Goal: Check status: Check status

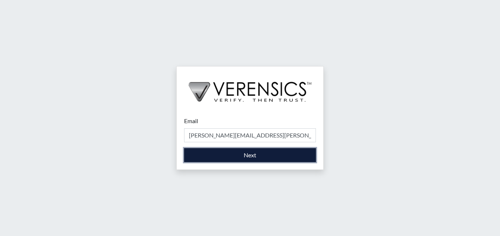
click at [257, 155] on button "Next" at bounding box center [250, 155] width 132 height 14
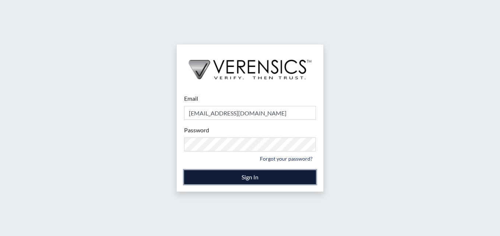
click at [242, 177] on button "Sign In" at bounding box center [250, 178] width 132 height 14
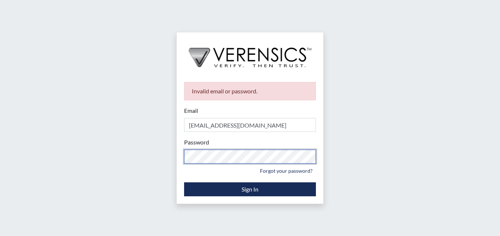
click at [139, 144] on div "Invalid email or password. Email stacynparker@gmail.com Please provide your ema…" at bounding box center [250, 118] width 500 height 236
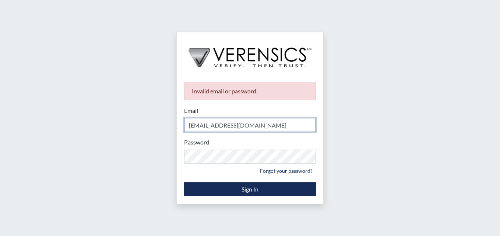
drag, startPoint x: 227, startPoint y: 115, endPoint x: 138, endPoint y: 103, distance: 90.0
click at [138, 103] on div "Invalid email or password. Email stacynparker@gmail.com Please provide your ema…" at bounding box center [250, 118] width 500 height 236
type input "[PERSON_NAME][EMAIL_ADDRESS][PERSON_NAME][DOMAIN_NAME]"
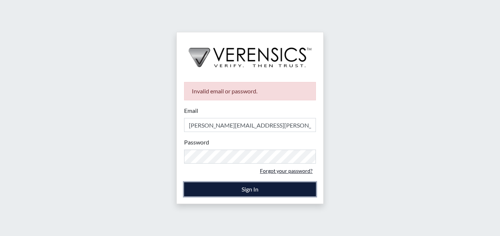
drag, startPoint x: 262, startPoint y: 185, endPoint x: 259, endPoint y: 176, distance: 9.7
click at [258, 178] on form "Email stacy-ann.parker@gdc.ga.gov Please provide your email address. Password P…" at bounding box center [250, 151] width 132 height 90
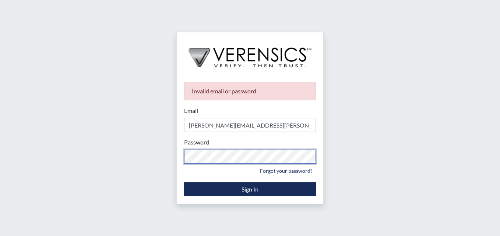
click at [149, 148] on div "Invalid email or password. Email stacy-ann.parker@gdc.ga.gov Please provide you…" at bounding box center [250, 118] width 500 height 236
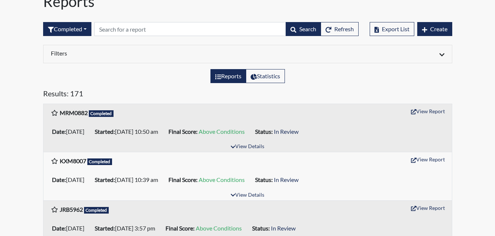
scroll to position [74, 0]
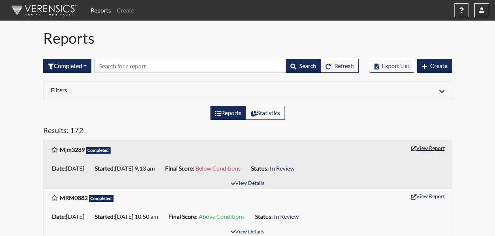
click at [433, 148] on button "View Report" at bounding box center [427, 148] width 41 height 11
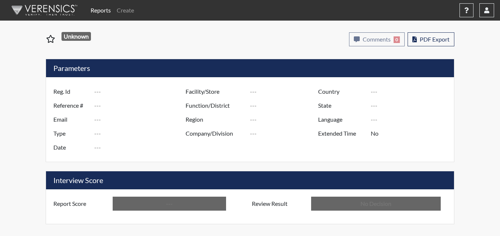
type input "Mjm3289"
type input "50770"
type input "---"
type input "Corrections Pre-Employment"
type input "[DATE]"
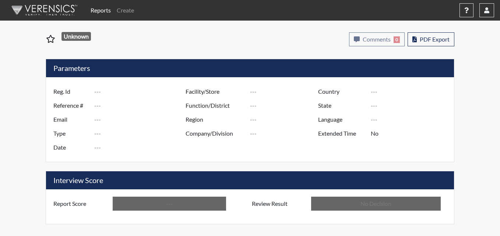
type input "Metro Re-Entry Facility"
type input "[GEOGRAPHIC_DATA]"
type input "[US_STATE]"
type input "English"
type input "Below Conditions"
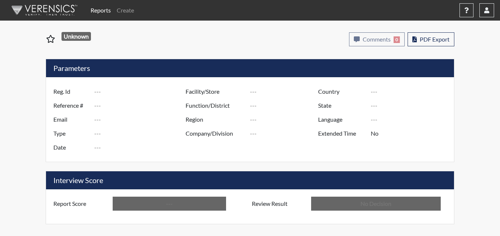
type input "In Review"
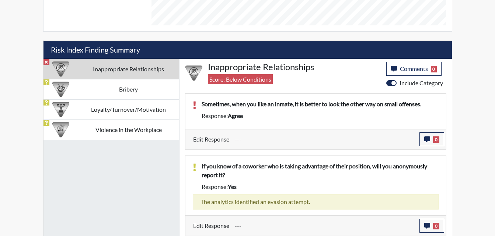
scroll to position [406, 0]
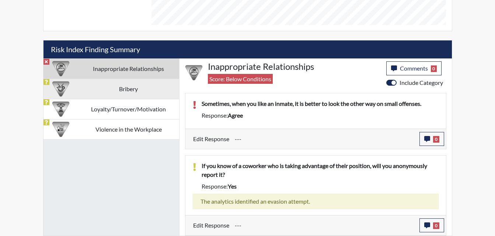
click at [153, 90] on td "Bribery" at bounding box center [128, 89] width 101 height 20
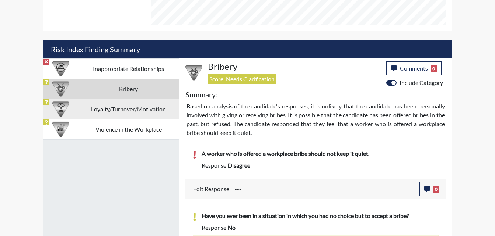
click at [110, 108] on td "Loyalty/Turnover/Motivation" at bounding box center [128, 109] width 101 height 20
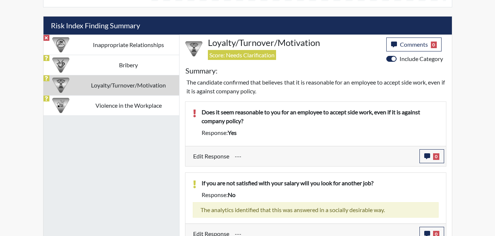
scroll to position [442, 0]
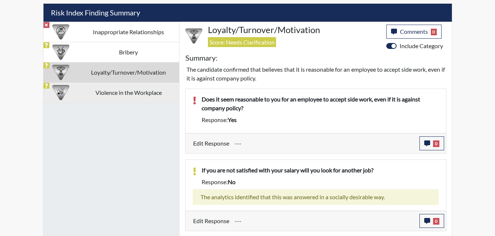
click at [111, 94] on td "Violence in the Workplace" at bounding box center [128, 93] width 101 height 20
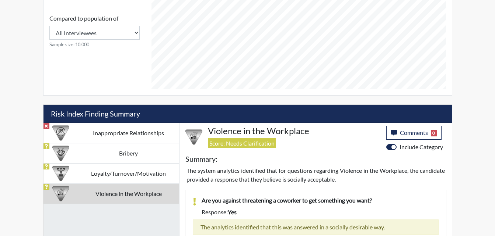
scroll to position [297, 0]
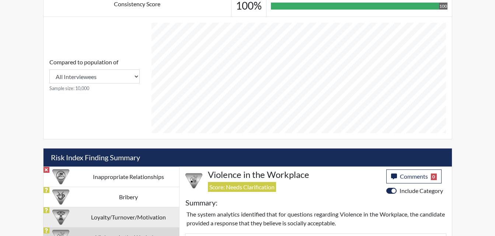
click at [126, 217] on td "Loyalty/Turnover/Motivation" at bounding box center [128, 217] width 101 height 20
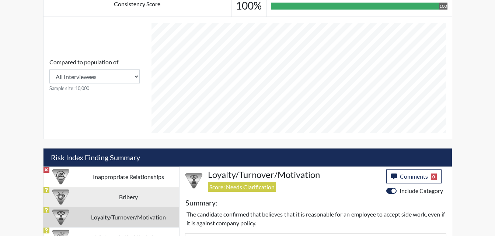
click at [130, 196] on td "Bribery" at bounding box center [128, 197] width 101 height 20
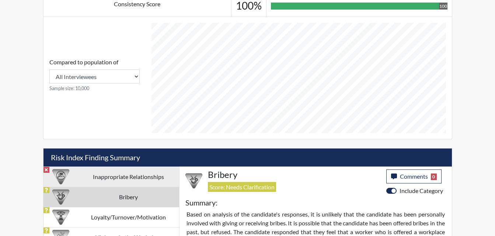
click at [134, 183] on td "Inappropriate Relationships" at bounding box center [128, 177] width 101 height 20
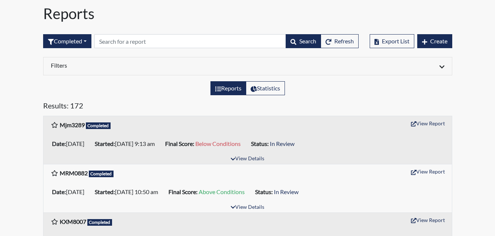
scroll to position [37, 0]
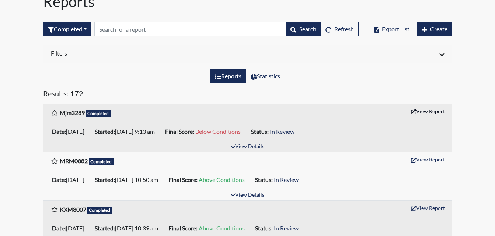
click at [412, 109] on icon "button" at bounding box center [413, 111] width 5 height 5
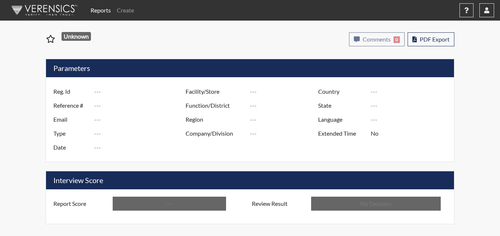
type input "Mjm3289"
type input "50770"
type input "---"
type input "Corrections Pre-Employment"
type input "[DATE]"
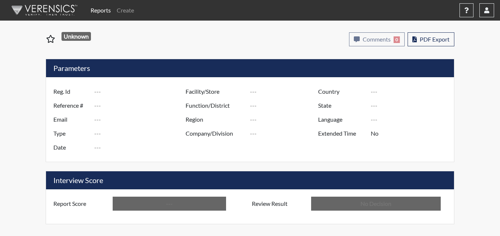
type input "Metro Re-Entry Facility"
type input "[GEOGRAPHIC_DATA]"
type input "[US_STATE]"
type input "English"
type input "Below Conditions"
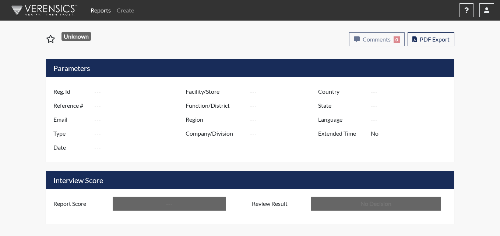
type input "In Review"
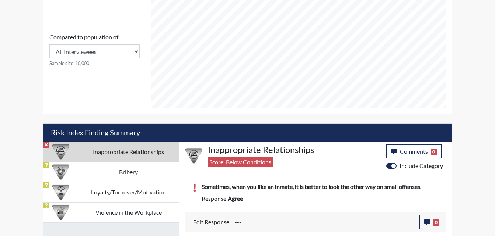
scroll to position [368, 0]
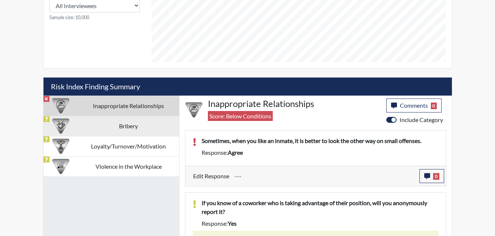
click at [133, 126] on td "Bribery" at bounding box center [128, 126] width 101 height 20
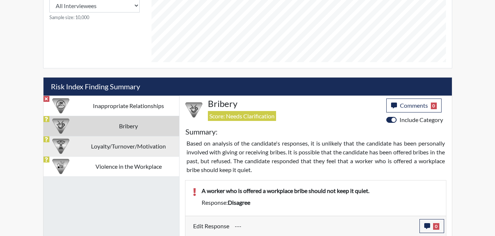
click at [136, 152] on td "Loyalty/Turnover/Motivation" at bounding box center [128, 146] width 101 height 20
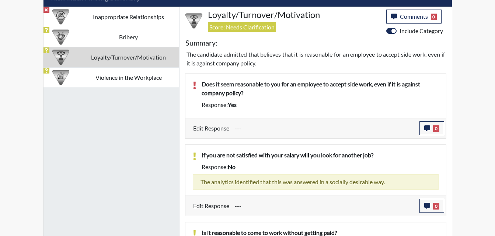
scroll to position [479, 0]
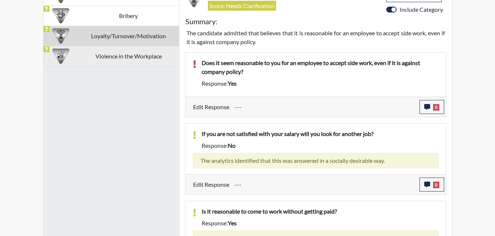
click at [137, 55] on td "Violence in the Workplace" at bounding box center [128, 56] width 101 height 20
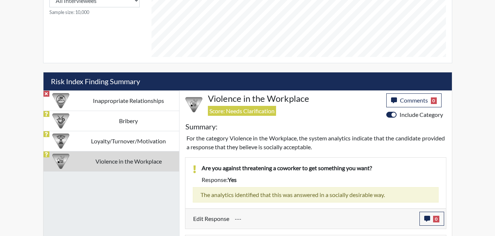
scroll to position [371, 0]
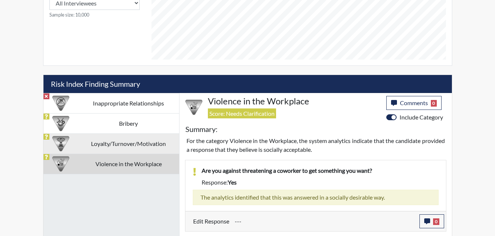
click at [129, 143] on td "Loyalty/Turnover/Motivation" at bounding box center [128, 144] width 101 height 20
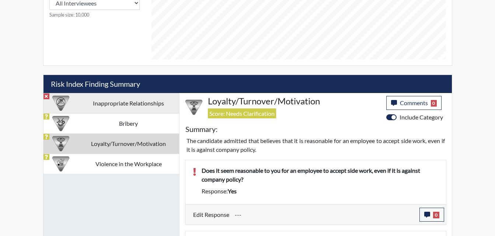
click at [144, 104] on td "Inappropriate Relationships" at bounding box center [128, 103] width 101 height 20
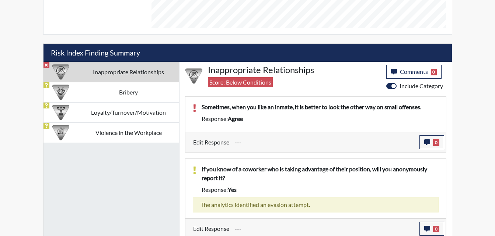
scroll to position [406, 0]
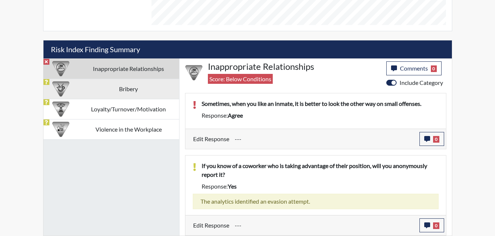
click at [134, 95] on td "Bribery" at bounding box center [128, 89] width 101 height 20
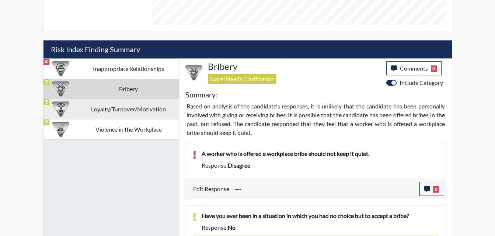
click at [125, 112] on td "Loyalty/Turnover/Motivation" at bounding box center [128, 109] width 101 height 20
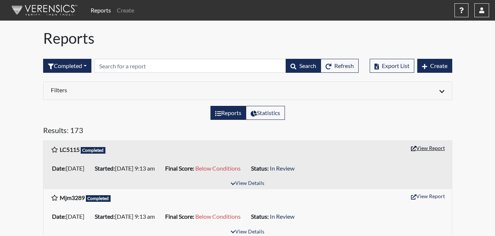
click at [429, 149] on button "View Report" at bounding box center [427, 148] width 41 height 11
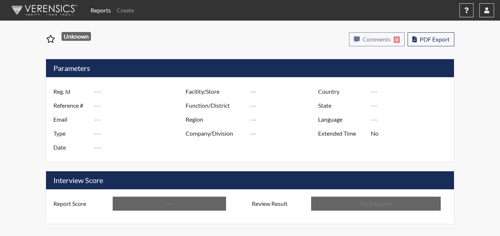
type input "LC5115"
type input "50771"
type input "---"
type input "Corrections Pre-Employment"
type input "[DATE]"
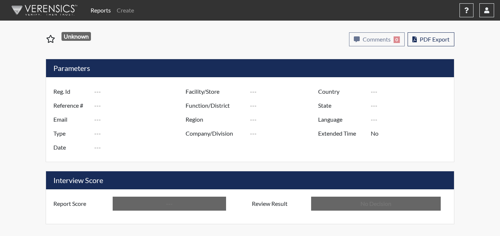
type input "Metro Re-Entry Facility"
type input "[GEOGRAPHIC_DATA]"
type input "[US_STATE]"
type input "English"
type input "Below Conditions"
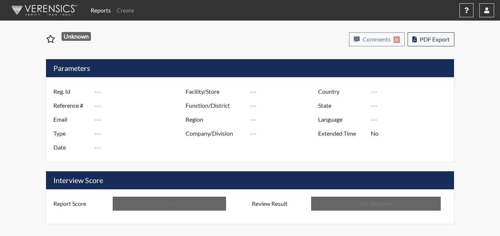
type input "In Review"
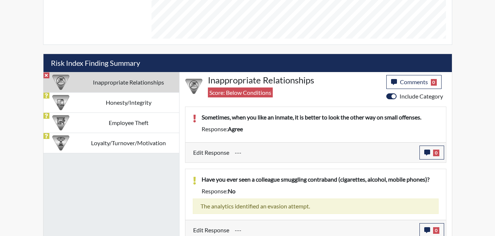
scroll to position [397, 0]
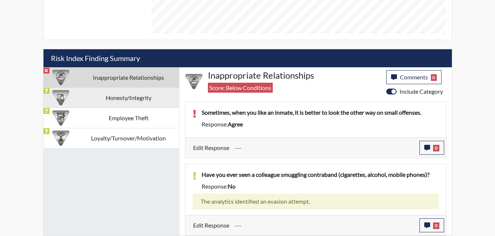
click at [125, 99] on td "Honesty/Integrity" at bounding box center [128, 98] width 101 height 20
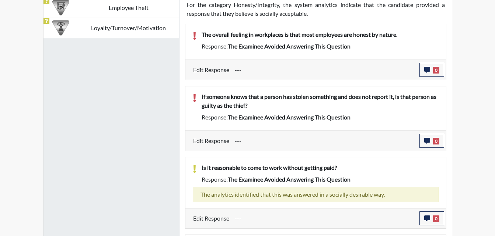
scroll to position [470, 0]
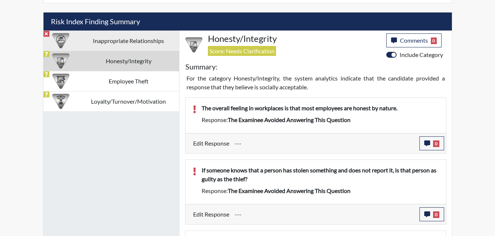
click at [126, 40] on td "Inappropriate Relationships" at bounding box center [128, 41] width 101 height 20
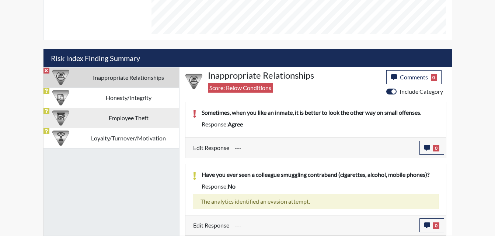
click at [127, 120] on td "Employee Theft" at bounding box center [128, 118] width 101 height 20
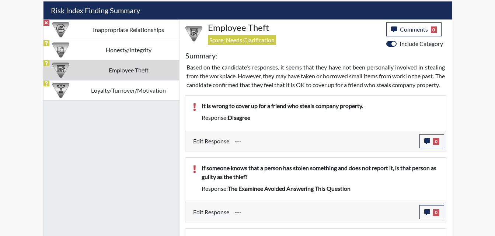
scroll to position [434, 0]
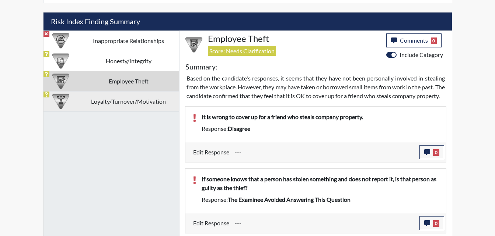
click at [135, 105] on td "Loyalty/Turnover/Motivation" at bounding box center [128, 101] width 101 height 20
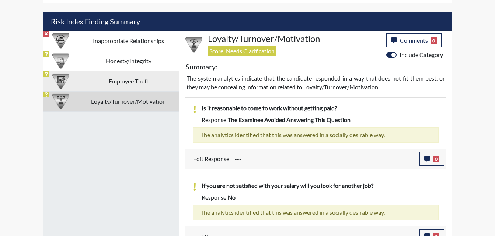
click at [136, 84] on td "Employee Theft" at bounding box center [128, 81] width 101 height 20
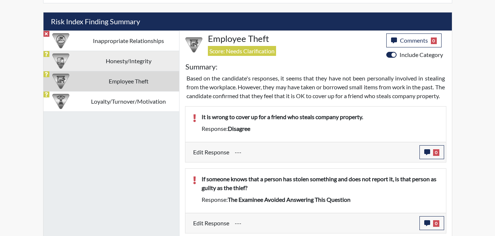
click at [133, 68] on td "Honesty/Integrity" at bounding box center [128, 61] width 101 height 20
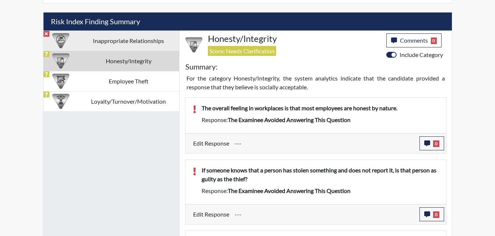
click at [123, 45] on td "Inappropriate Relationships" at bounding box center [128, 41] width 101 height 20
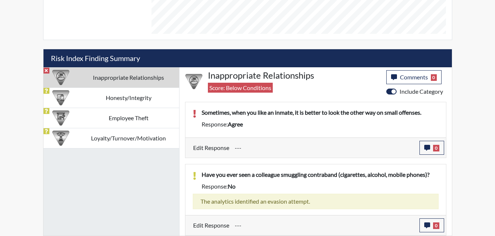
scroll to position [397, 0]
